Goal: Information Seeking & Learning: Compare options

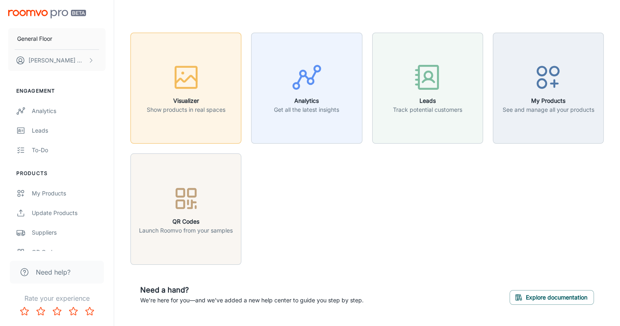
click at [202, 104] on h6 "Visualizer" at bounding box center [186, 100] width 79 height 9
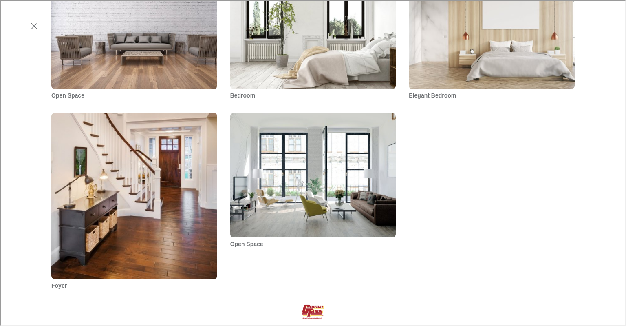
scroll to position [408, 0]
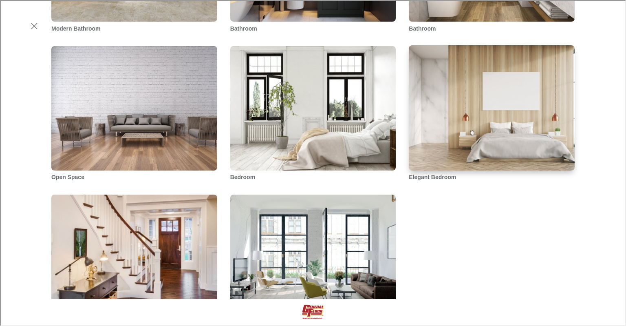
click at [471, 137] on img "Elegant Bedroom" at bounding box center [492, 107] width 168 height 126
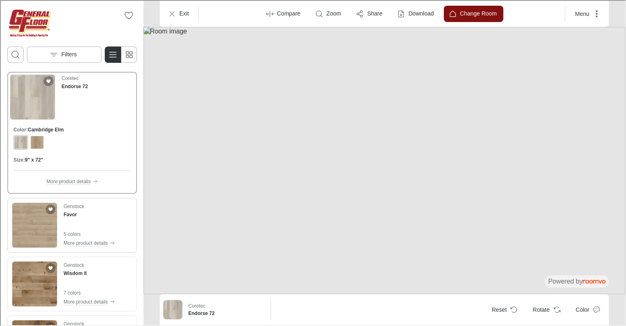
click at [103, 214] on div "Genstock Favor" at bounding box center [88, 209] width 51 height 15
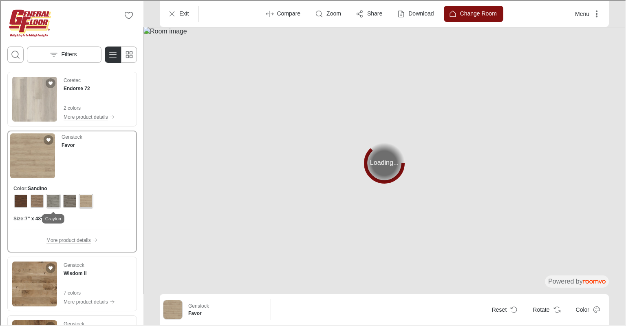
click at [57, 200] on div "View color format Grayton" at bounding box center [52, 200] width 13 height 13
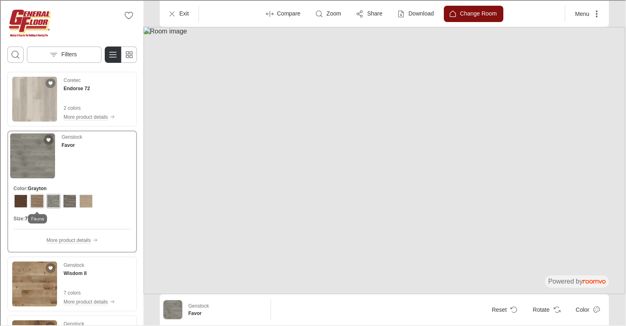
click at [35, 201] on div "View color format Fauna" at bounding box center [36, 200] width 13 height 13
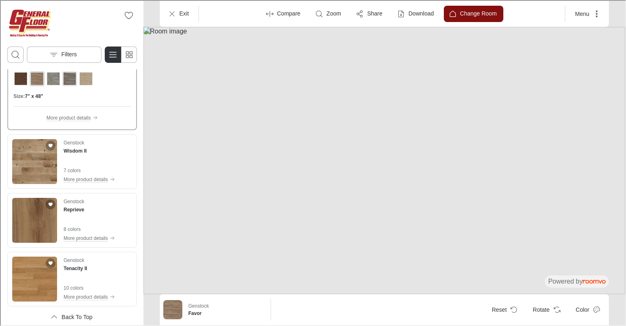
scroll to position [204, 0]
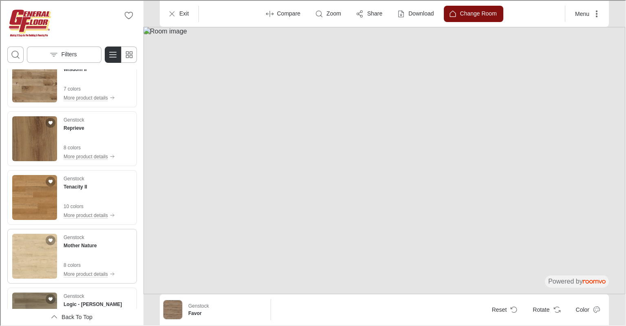
click at [99, 249] on div "Genstock Mother Nature 8 colors More product details" at bounding box center [88, 255] width 51 height 45
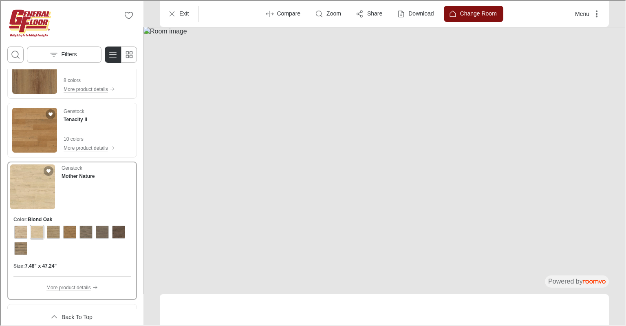
scroll to position [137, 0]
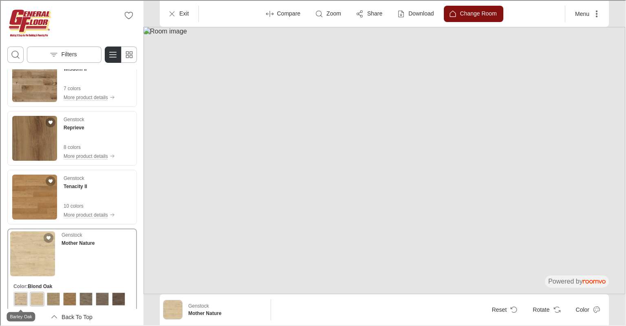
click at [23, 298] on div "View color format Barley Oak" at bounding box center [19, 297] width 13 height 13
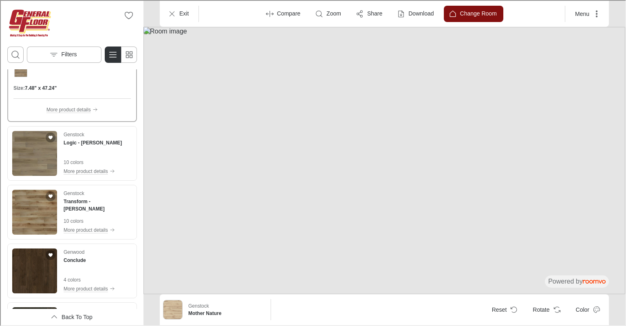
scroll to position [504, 0]
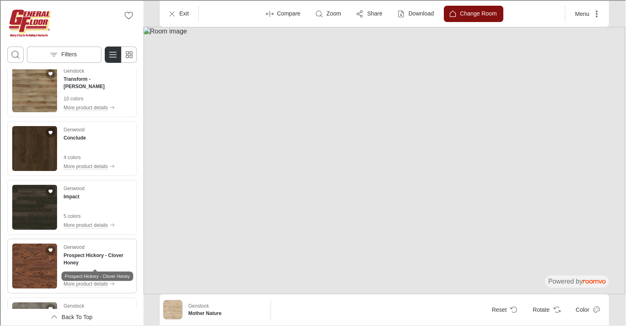
click at [98, 260] on h4 "Prospect Hickory - Clover Honey" at bounding box center [97, 258] width 68 height 15
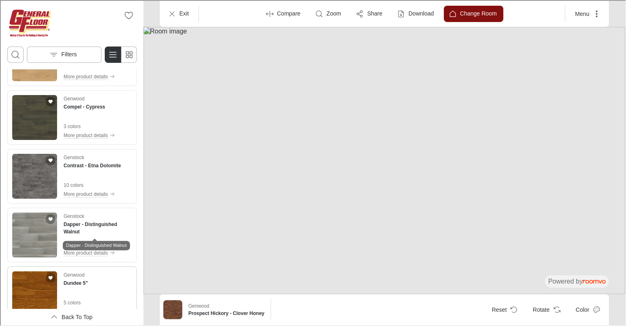
scroll to position [1521, 0]
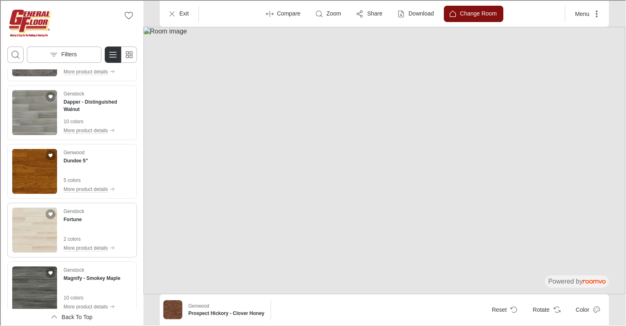
click at [106, 228] on div "Genstock Fortune 2 colors More product details" at bounding box center [88, 229] width 51 height 45
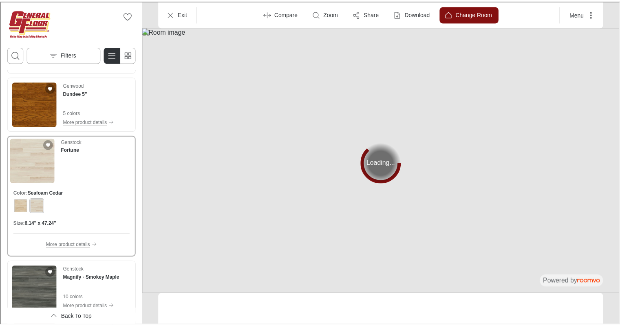
scroll to position [1455, 0]
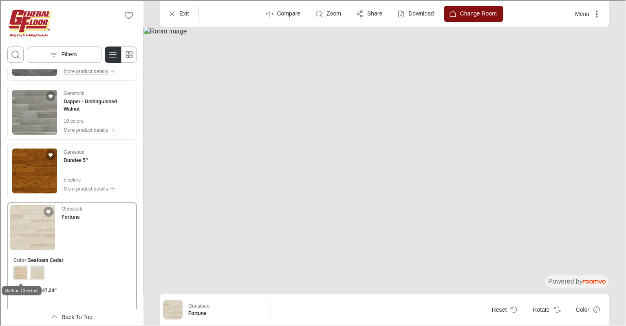
click at [21, 273] on div "View color format Saffron Chestnut" at bounding box center [19, 271] width 13 height 13
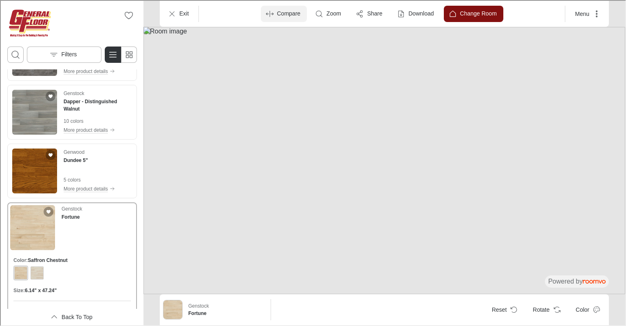
click at [291, 15] on p "Compare" at bounding box center [288, 13] width 24 height 8
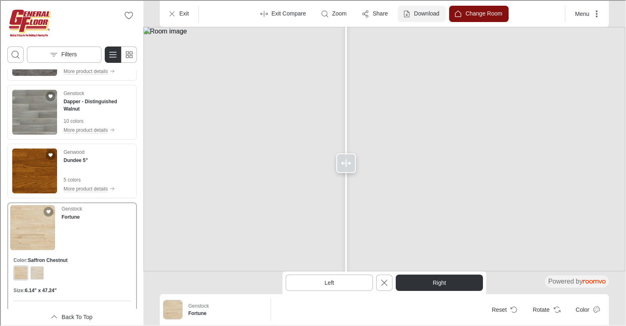
click at [422, 14] on p "Download" at bounding box center [425, 13] width 25 height 8
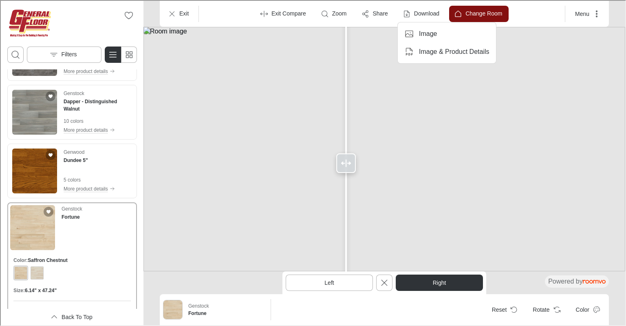
click at [480, 16] on div at bounding box center [312, 162] width 625 height 324
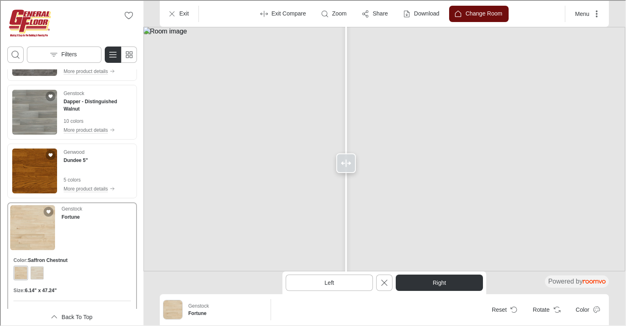
click at [472, 13] on p "Change Room" at bounding box center [483, 13] width 37 height 8
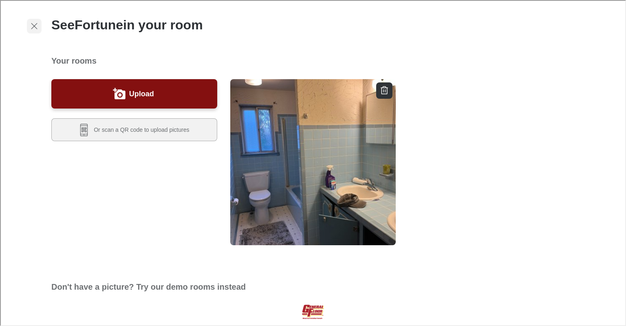
click at [36, 23] on icon "Exit visualizer" at bounding box center [34, 25] width 10 height 10
